Goal: Use online tool/utility: Utilize a website feature to perform a specific function

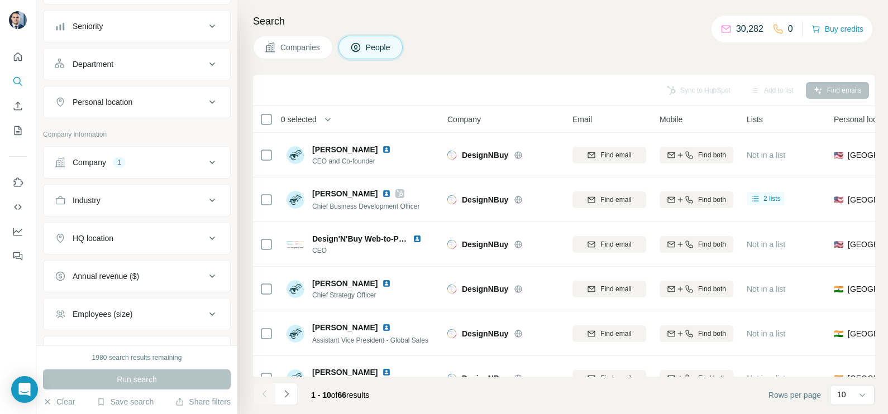
scroll to position [139, 0]
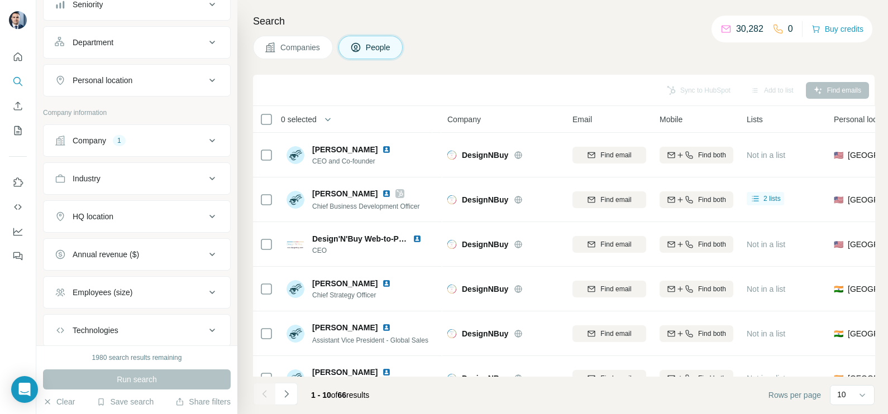
click at [160, 145] on button "Company 1" at bounding box center [137, 140] width 187 height 27
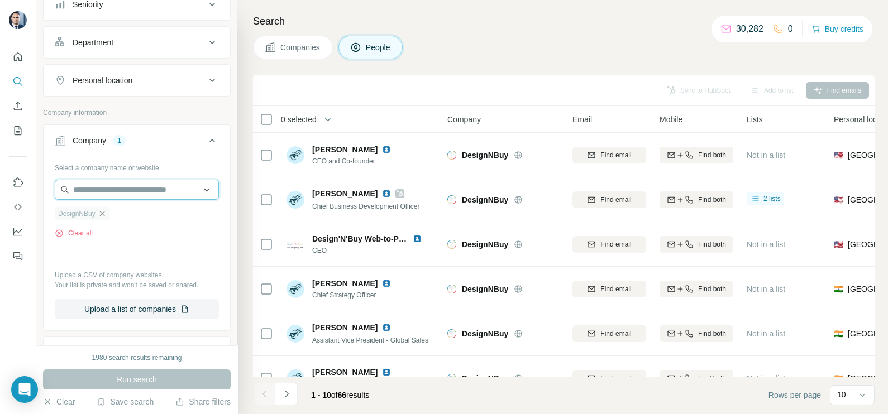
click at [123, 191] on input "text" at bounding box center [137, 190] width 164 height 20
paste input "**********"
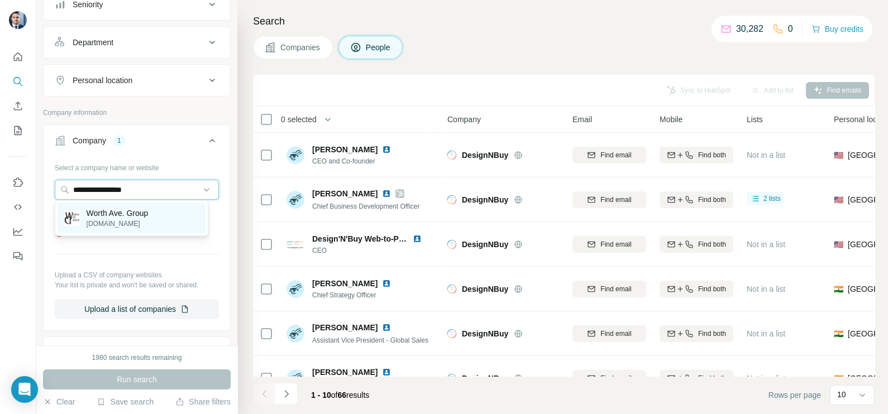
type input "**********"
click at [133, 213] on p "Worth Ave. Group" at bounding box center [118, 213] width 62 height 11
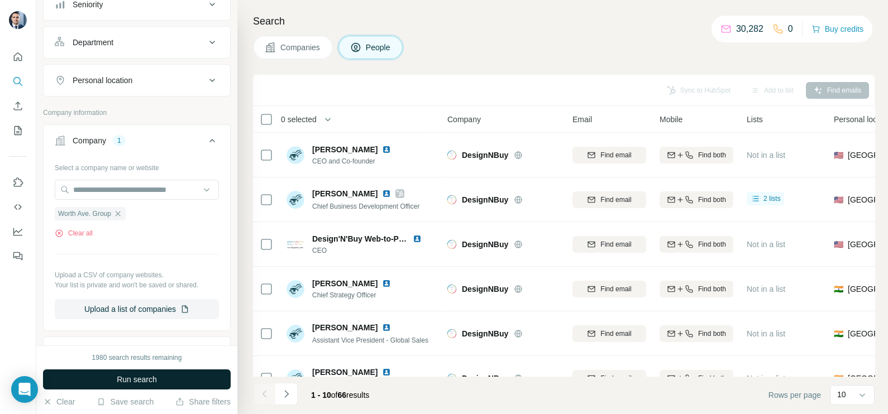
click at [162, 381] on button "Run search" at bounding box center [137, 380] width 188 height 20
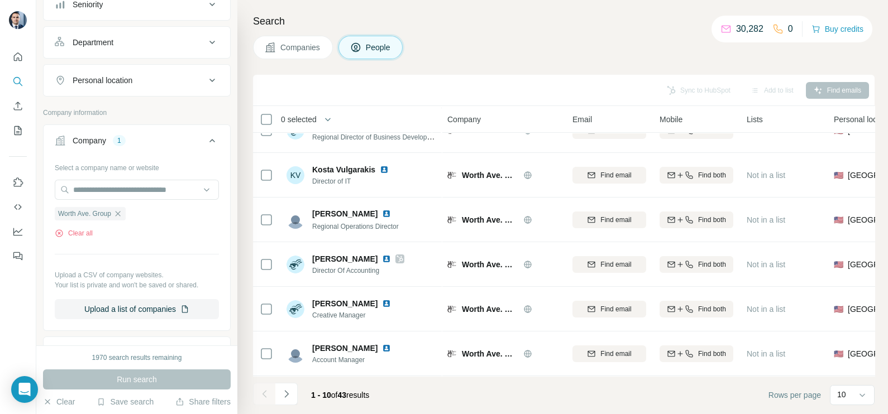
scroll to position [209, 0]
click at [288, 397] on icon "Navigate to next page" at bounding box center [286, 394] width 11 height 11
click at [285, 392] on icon "Navigate to next page" at bounding box center [286, 393] width 4 height 7
click at [284, 402] on button "Navigate to next page" at bounding box center [286, 394] width 22 height 22
click at [296, 401] on button "Navigate to next page" at bounding box center [286, 394] width 22 height 22
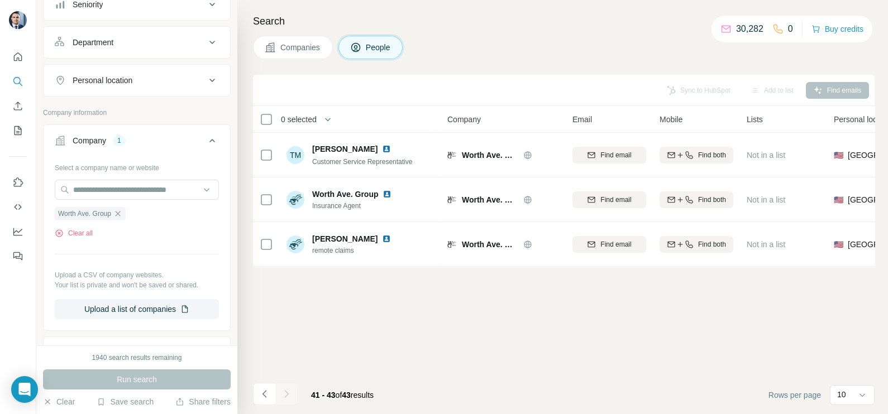
scroll to position [0, 0]
